Goal: Information Seeking & Learning: Learn about a topic

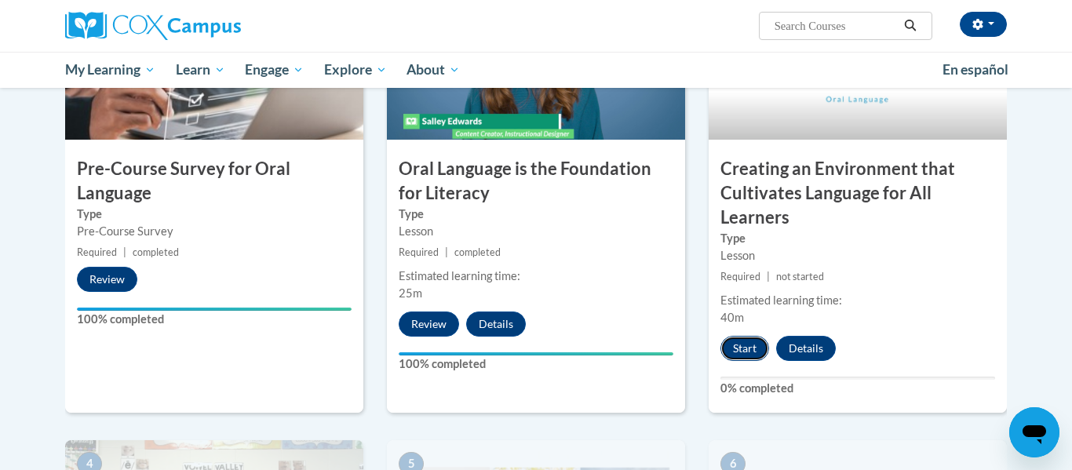
click at [751, 351] on button "Start" at bounding box center [745, 348] width 49 height 25
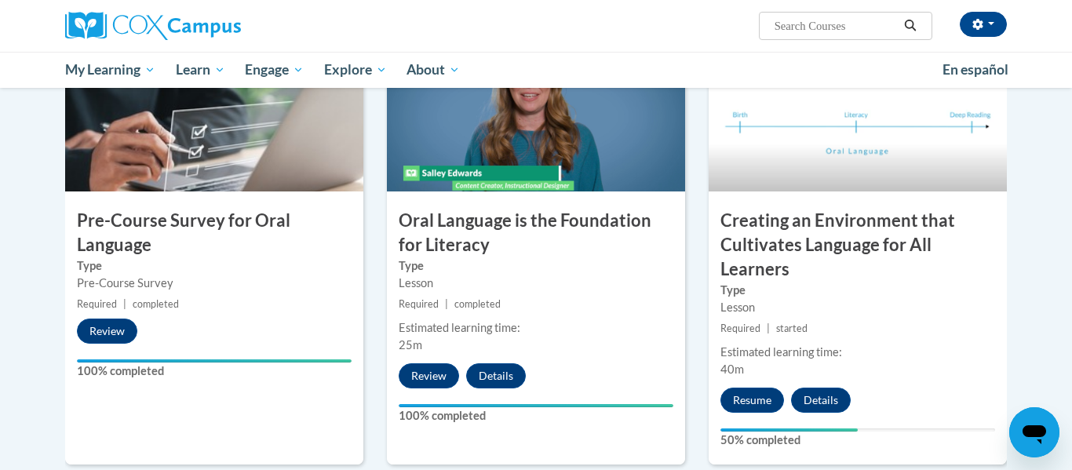
scroll to position [384, 0]
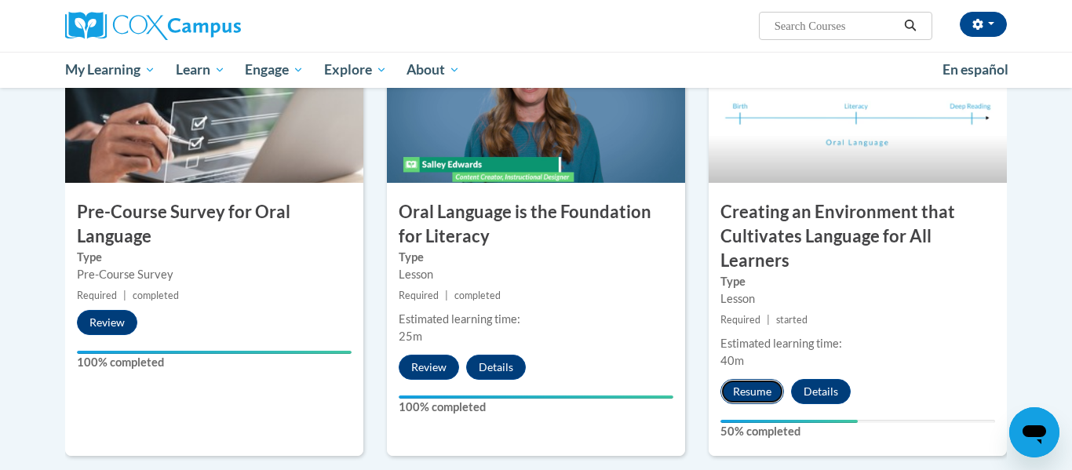
click at [743, 383] on button "Resume" at bounding box center [753, 391] width 64 height 25
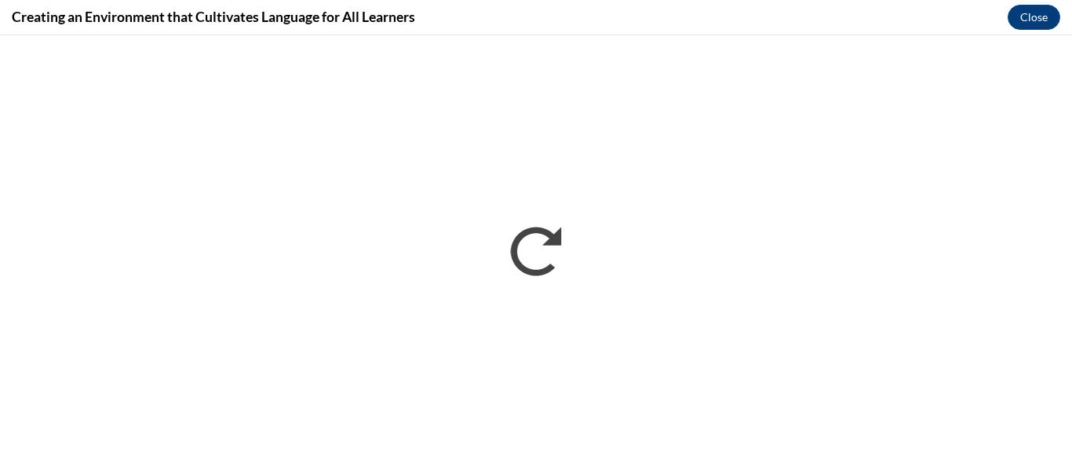
scroll to position [0, 0]
